Goal: Information Seeking & Learning: Find specific page/section

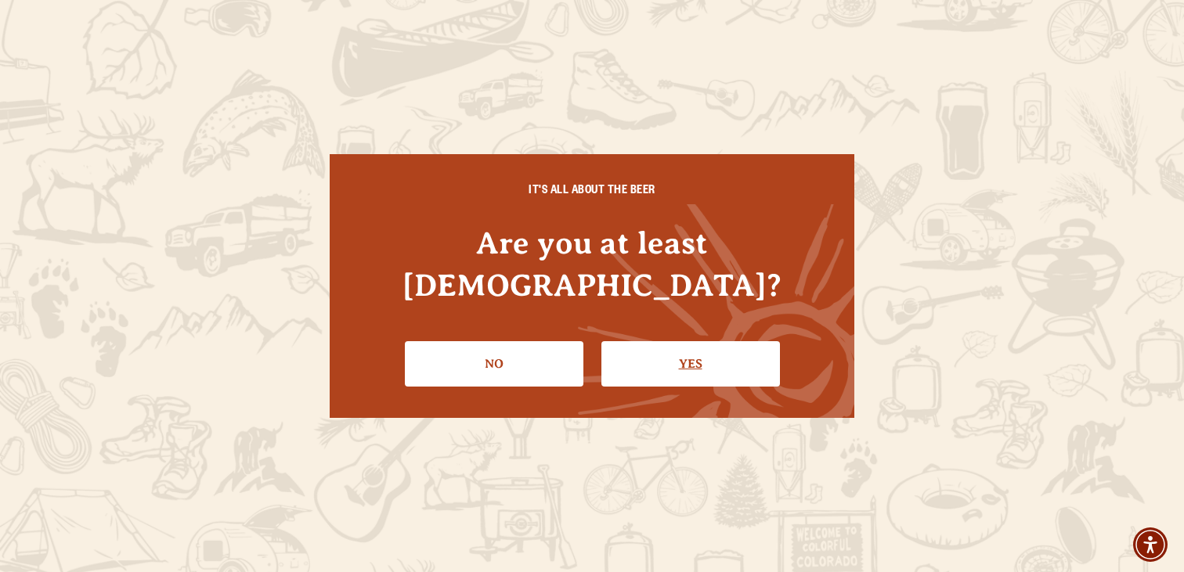
click at [671, 348] on link "Yes" at bounding box center [690, 363] width 179 height 45
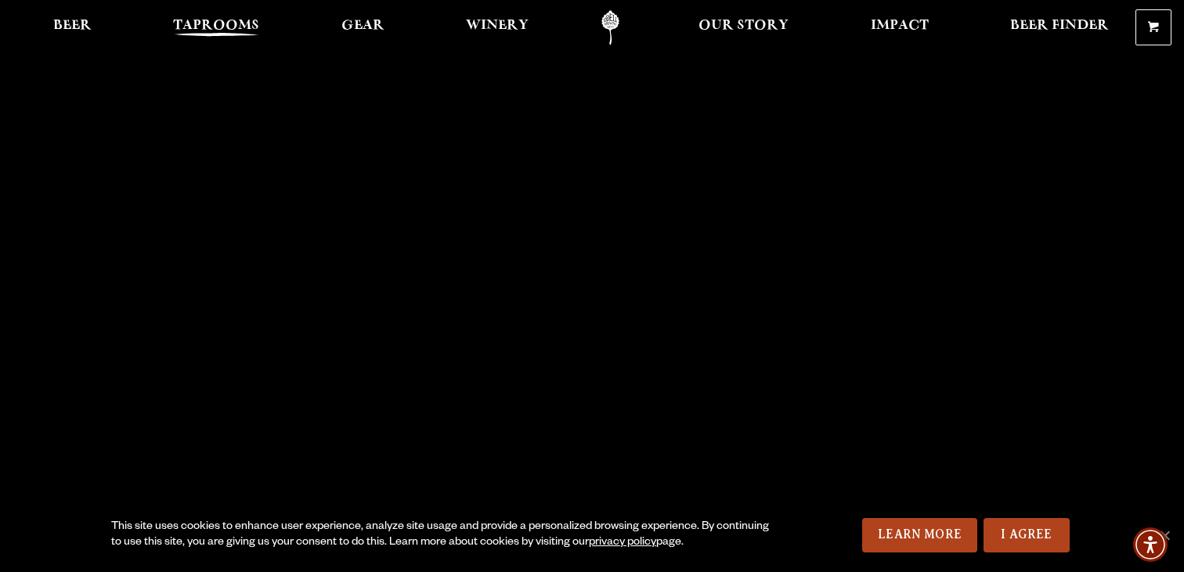
click at [214, 22] on span "Taprooms" at bounding box center [216, 26] width 86 height 13
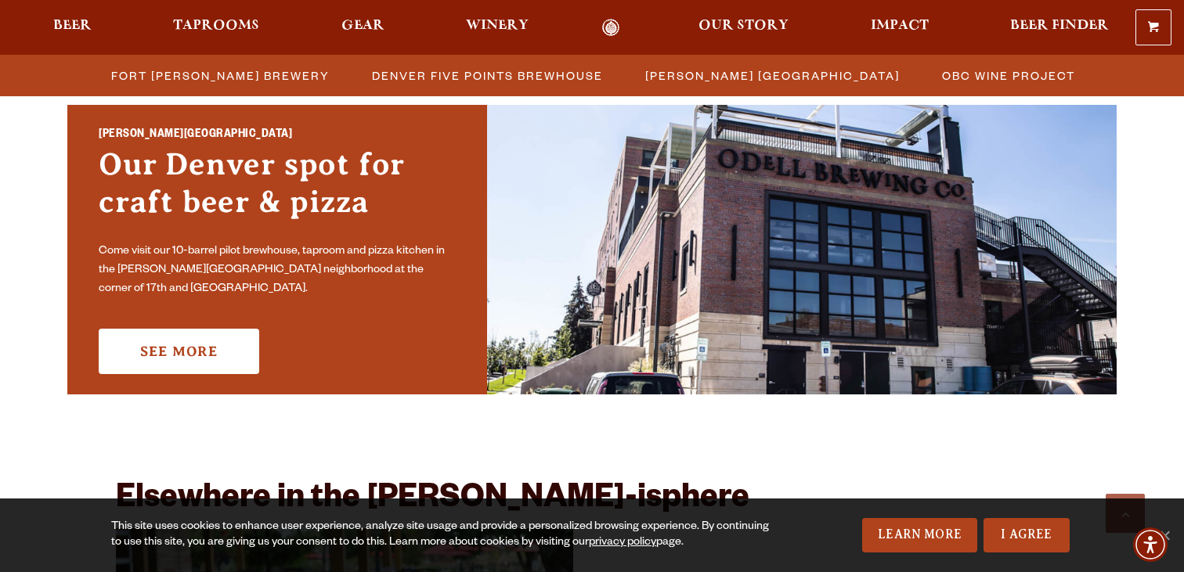
scroll to position [1144, 0]
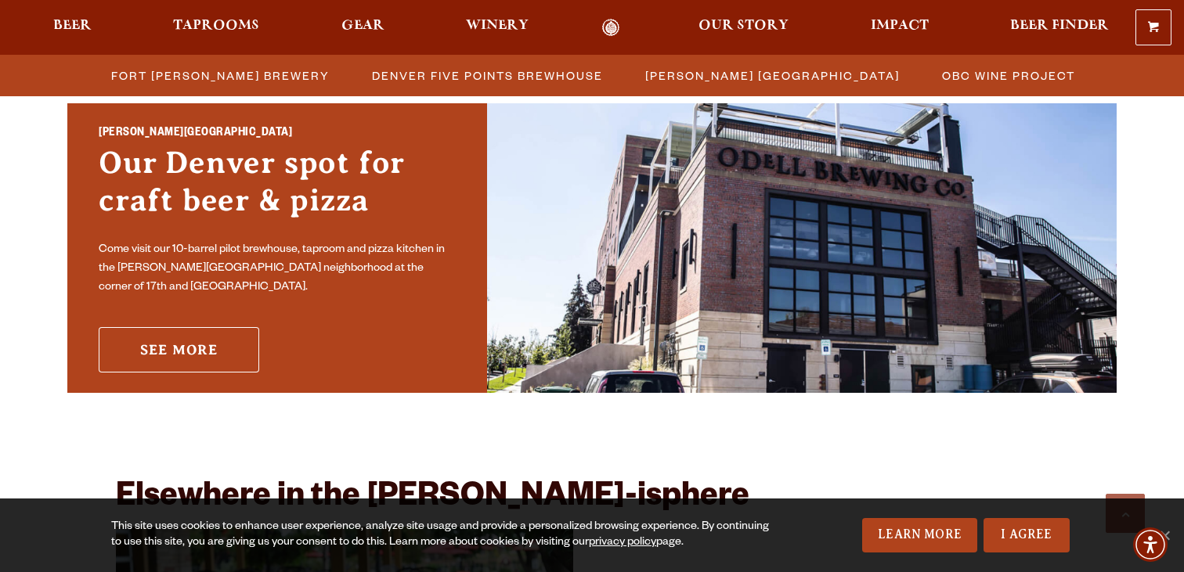
click at [228, 350] on link "See More" at bounding box center [179, 349] width 161 height 45
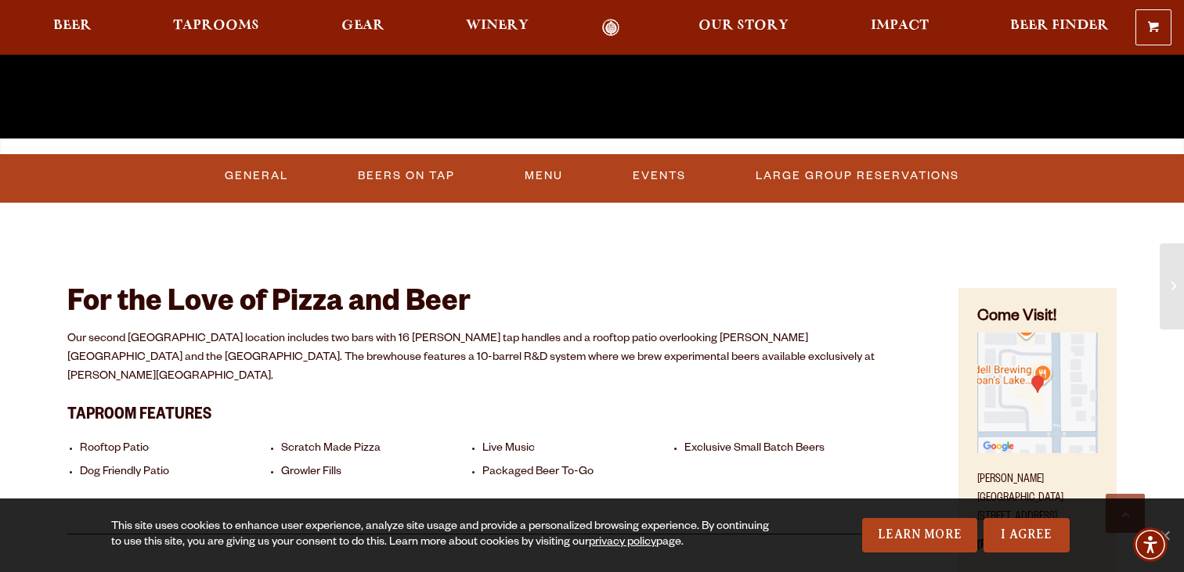
scroll to position [529, 0]
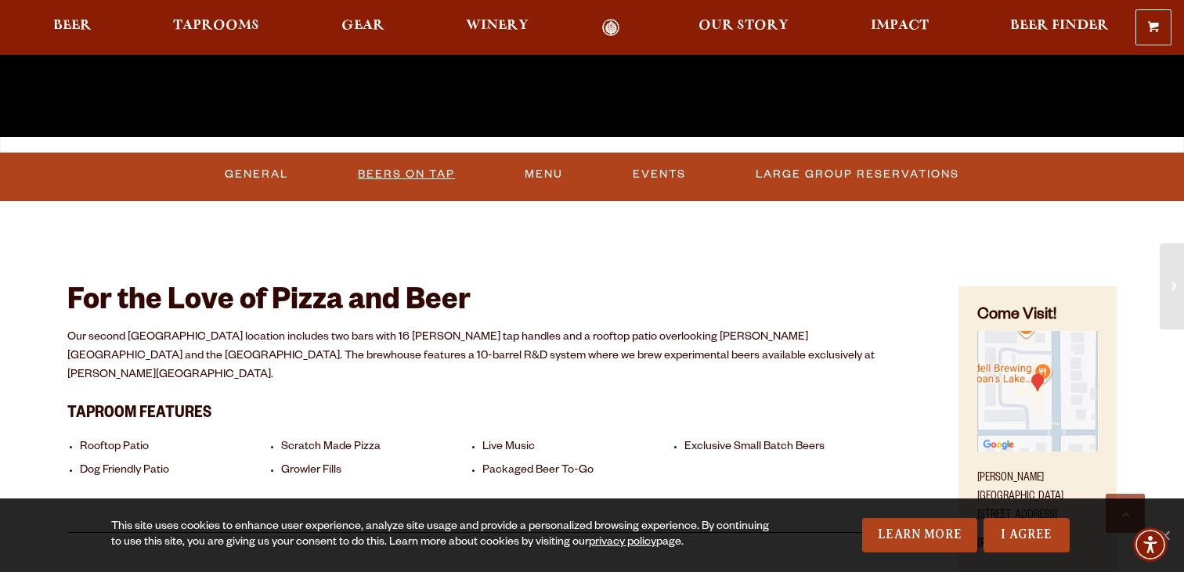
click at [402, 175] on link "Beers On Tap" at bounding box center [407, 175] width 110 height 36
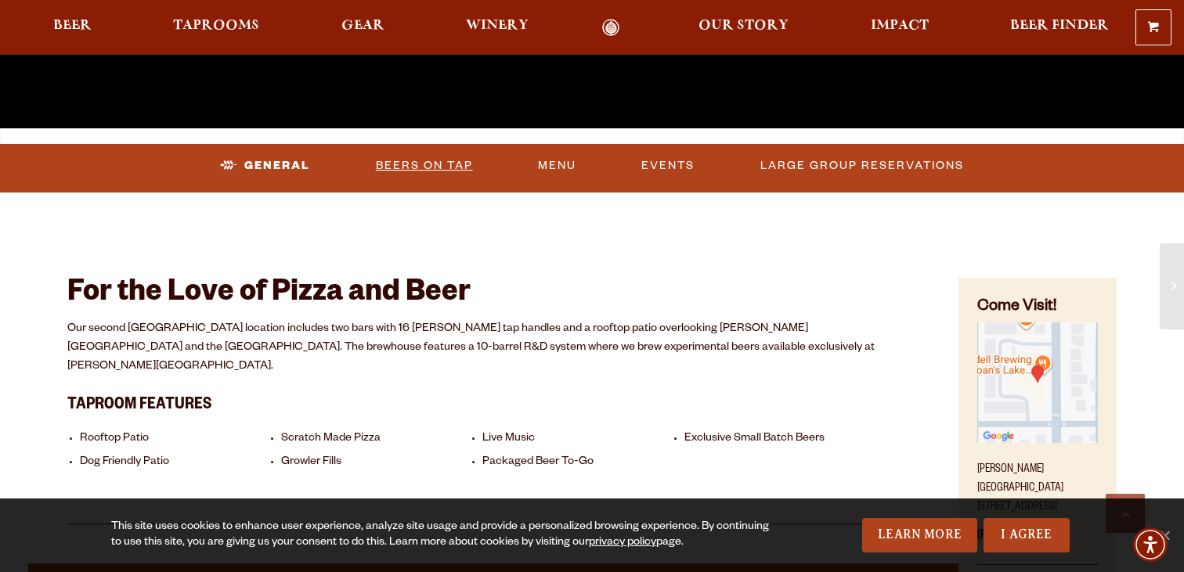
scroll to position [489, 0]
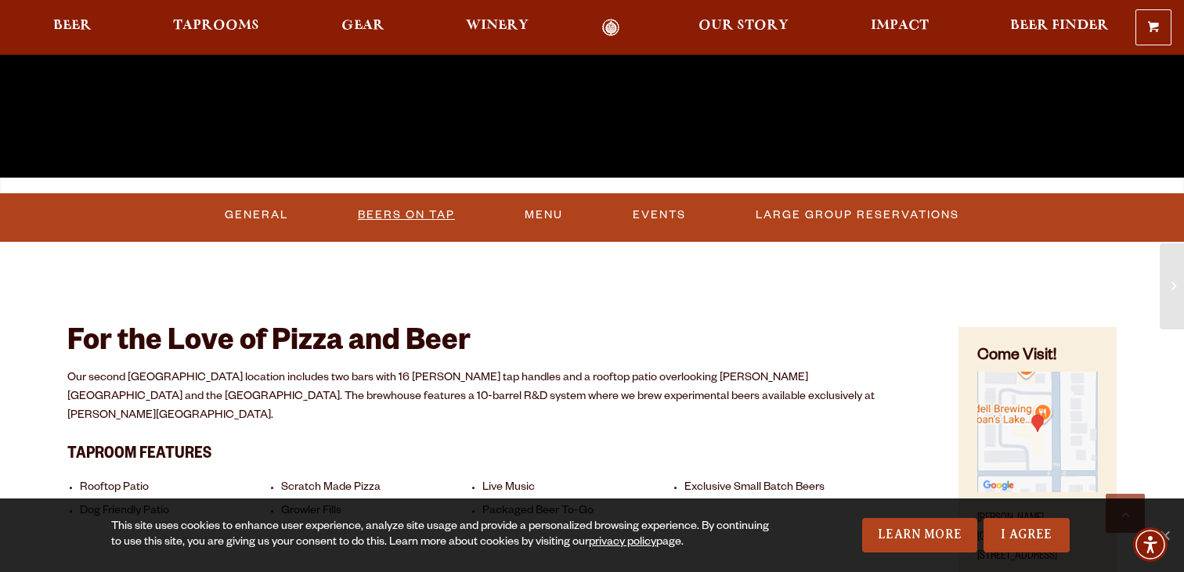
click at [420, 212] on link "Beers On Tap" at bounding box center [407, 215] width 110 height 36
click at [402, 211] on link "Beers On Tap" at bounding box center [407, 215] width 110 height 36
click at [402, 211] on link "Beers On Tap" at bounding box center [411, 215] width 138 height 36
click at [549, 222] on link "Menu" at bounding box center [557, 215] width 51 height 36
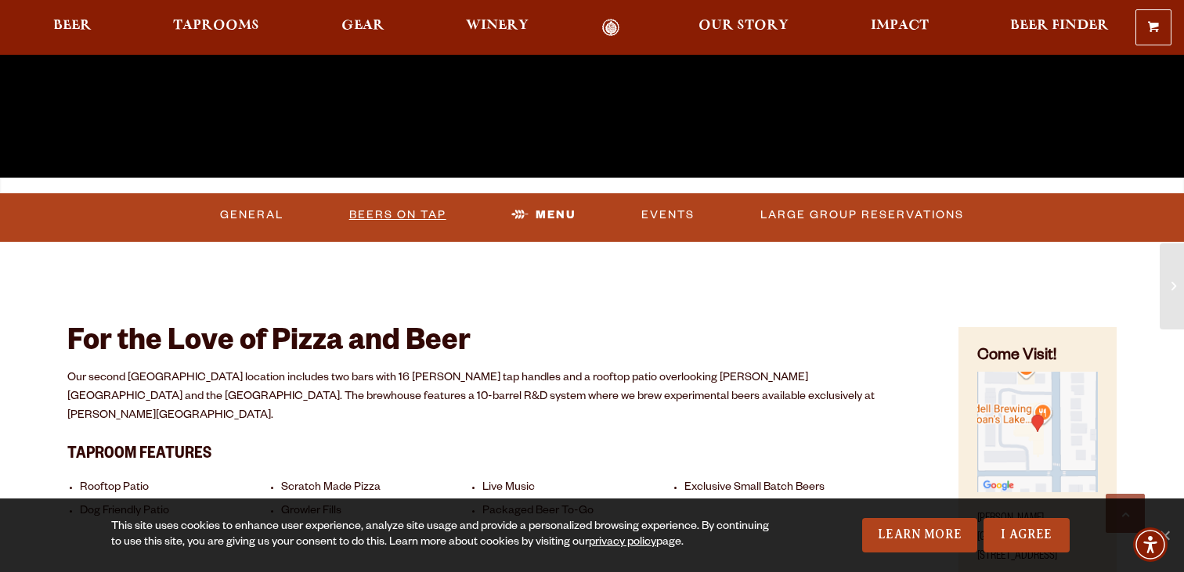
click at [411, 221] on link "Beers On Tap" at bounding box center [398, 215] width 110 height 36
click at [411, 213] on link "Beers On Tap" at bounding box center [411, 215] width 138 height 36
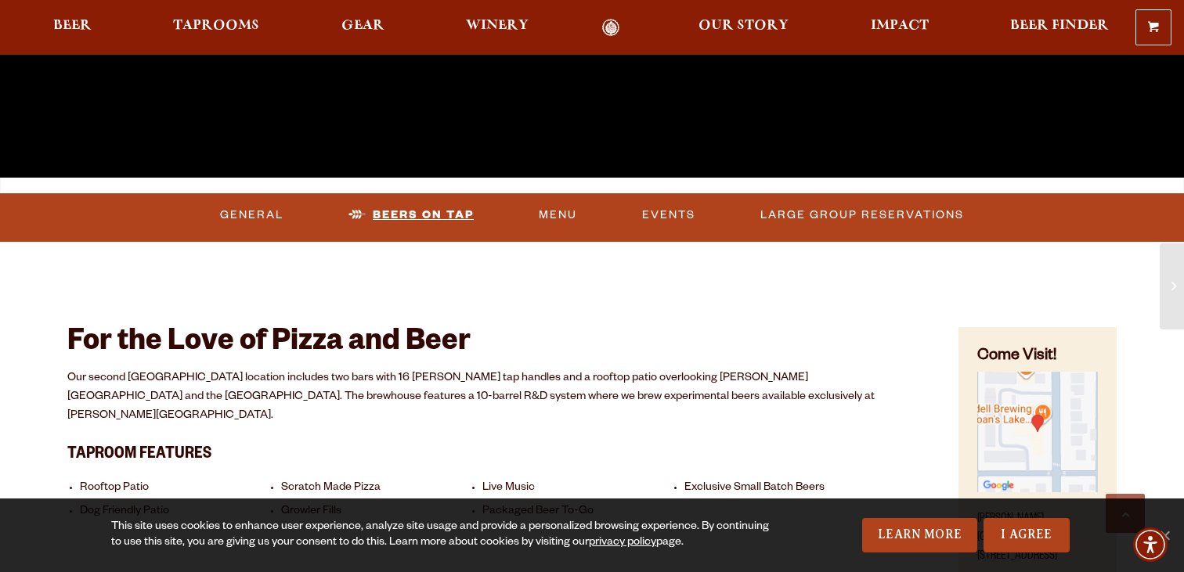
click at [411, 213] on link "Beers On Tap" at bounding box center [411, 215] width 138 height 36
